Goal: Information Seeking & Learning: Learn about a topic

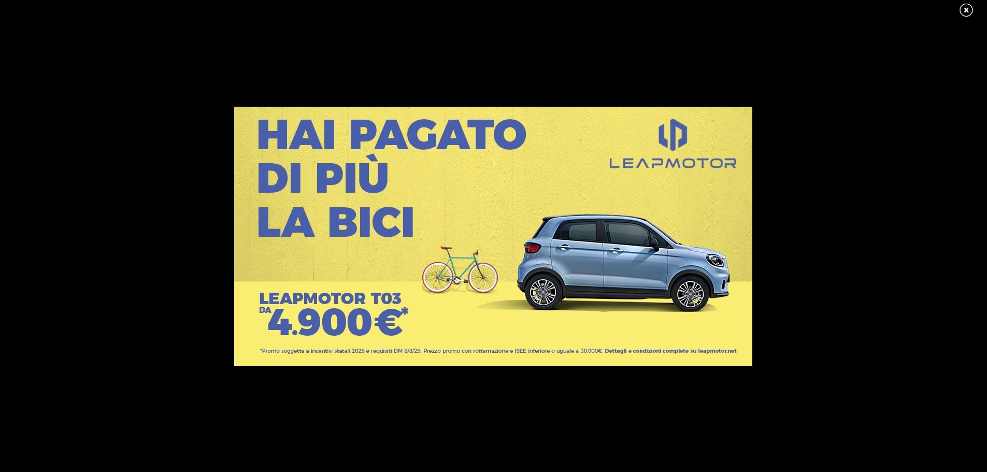
click at [966, 11] on link at bounding box center [972, 11] width 26 height 16
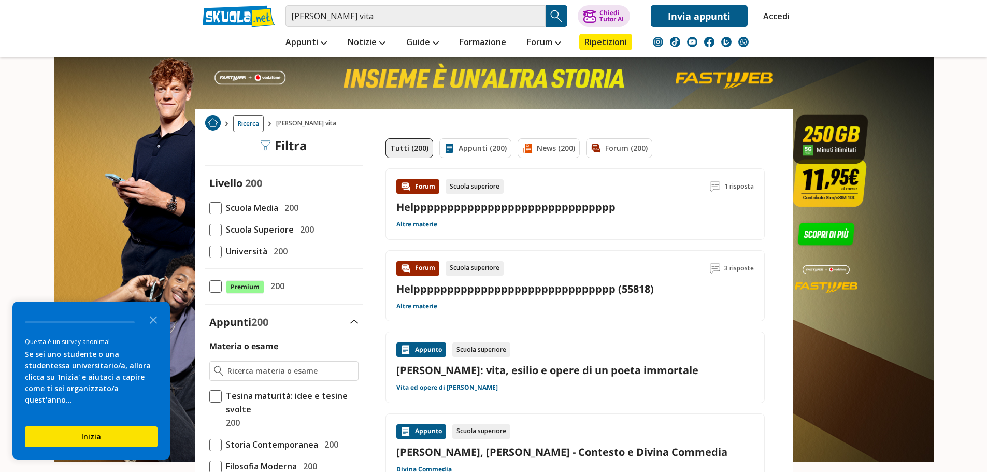
click at [153, 32] on header "dante alighieri vita Trova un tutor esperto su questo argomento Chiedi Tutor AI…" at bounding box center [493, 28] width 987 height 57
click at [371, 10] on input "dante alighieri vita" at bounding box center [416, 16] width 260 height 22
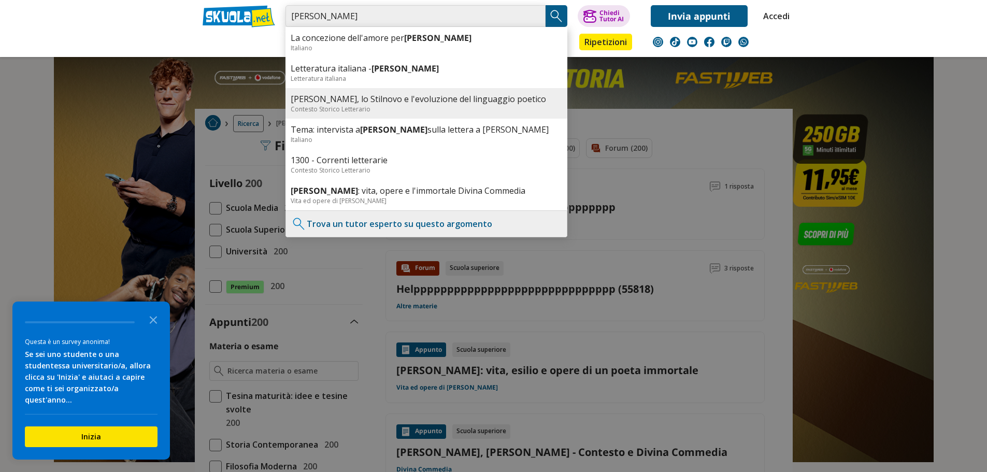
scroll to position [52, 0]
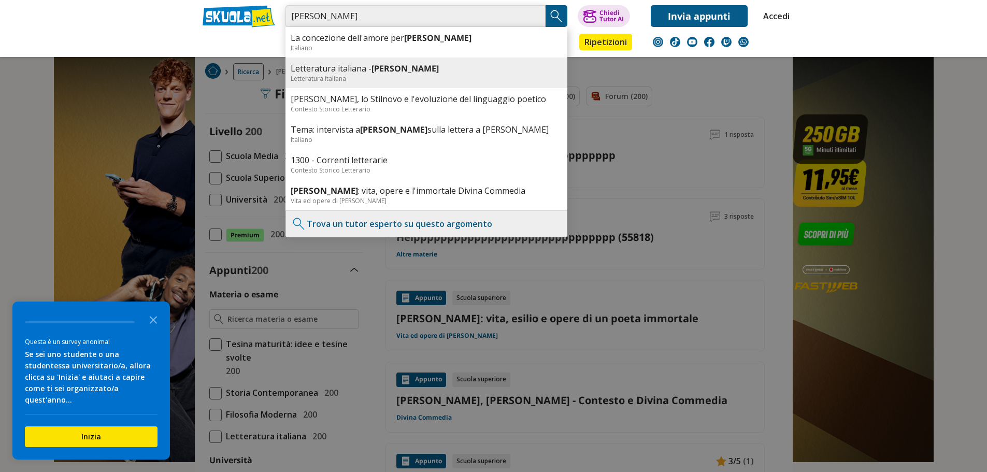
type input "dante alighieri"
click at [427, 66] on b "Dante Alighieri" at bounding box center [405, 68] width 67 height 11
